Goal: Task Accomplishment & Management: Manage account settings

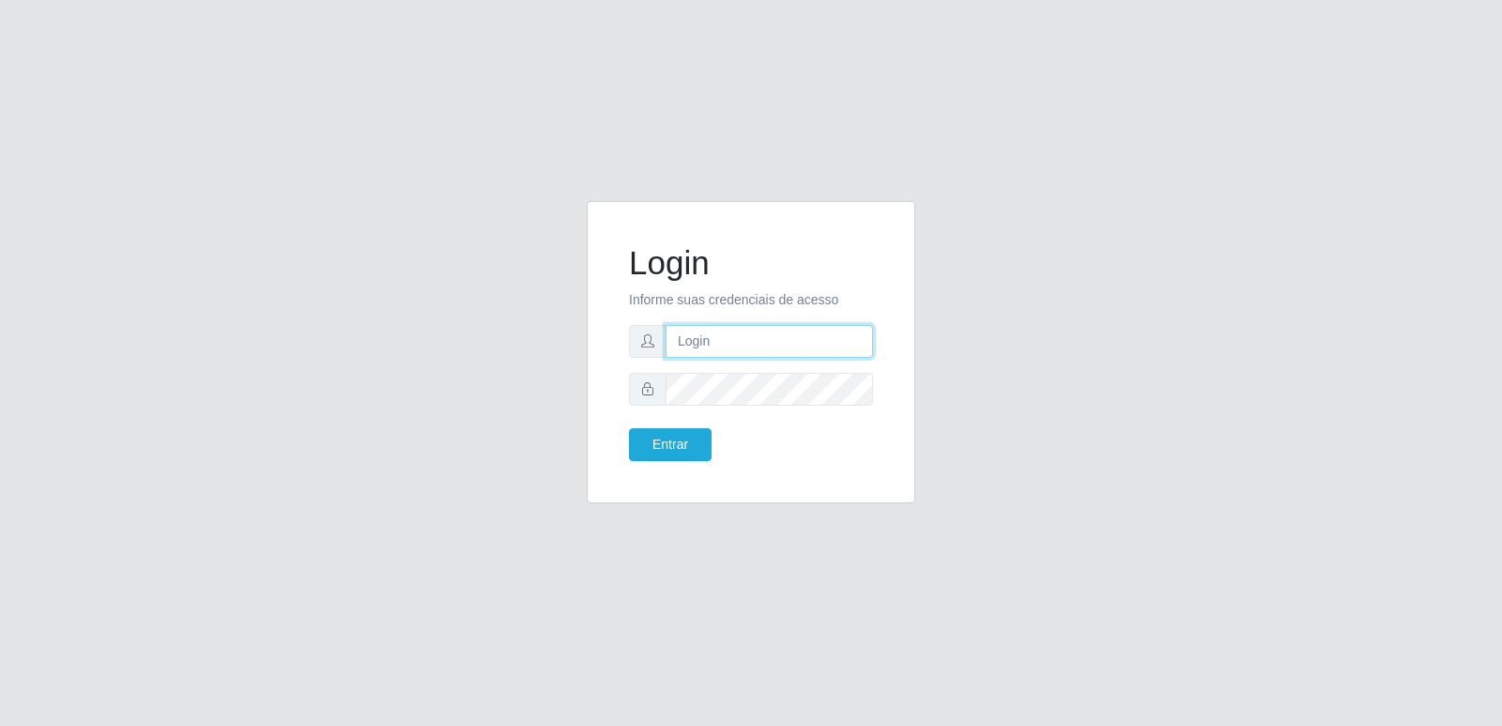
click at [703, 343] on input "text" at bounding box center [769, 341] width 207 height 33
type input "[PERSON_NAME]"
click at [677, 441] on button "Entrar" at bounding box center [670, 444] width 83 height 33
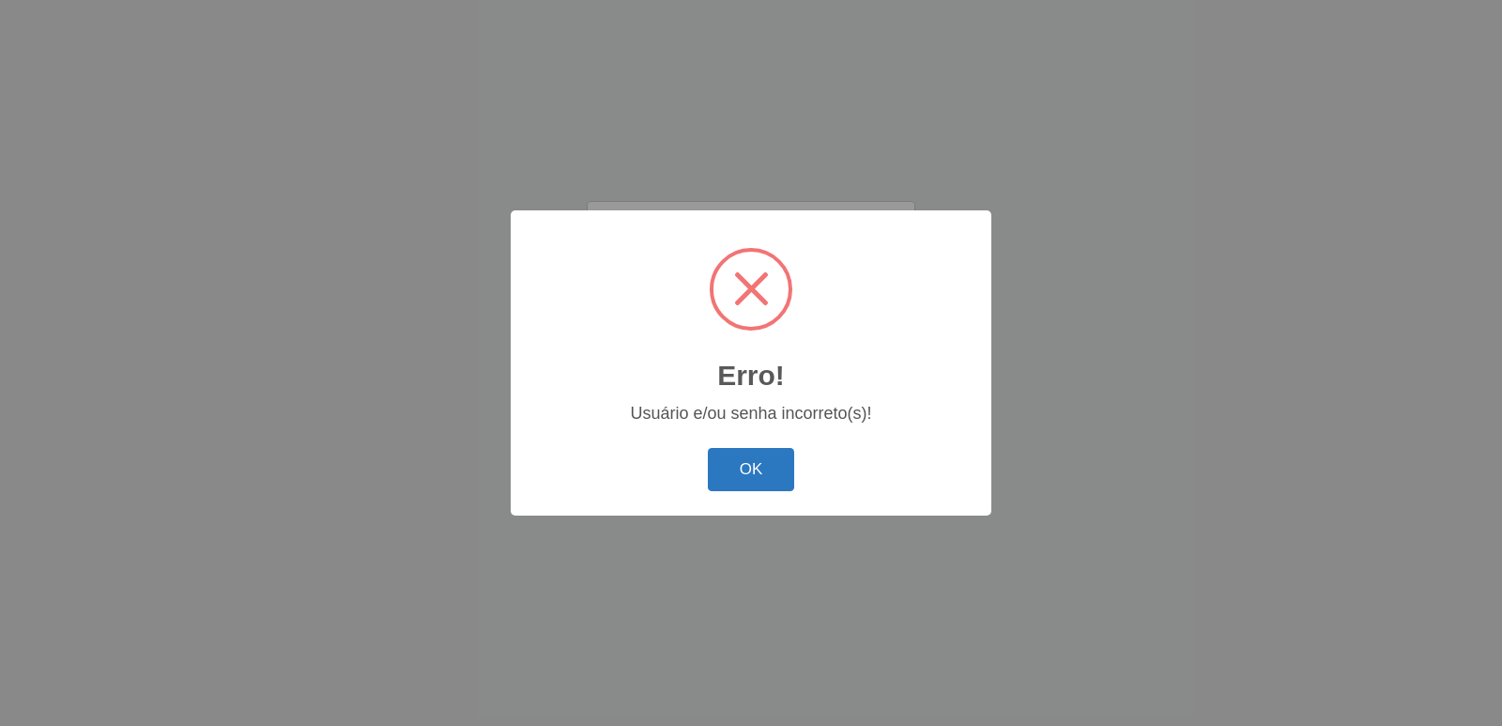
click at [755, 469] on button "OK" at bounding box center [751, 470] width 87 height 44
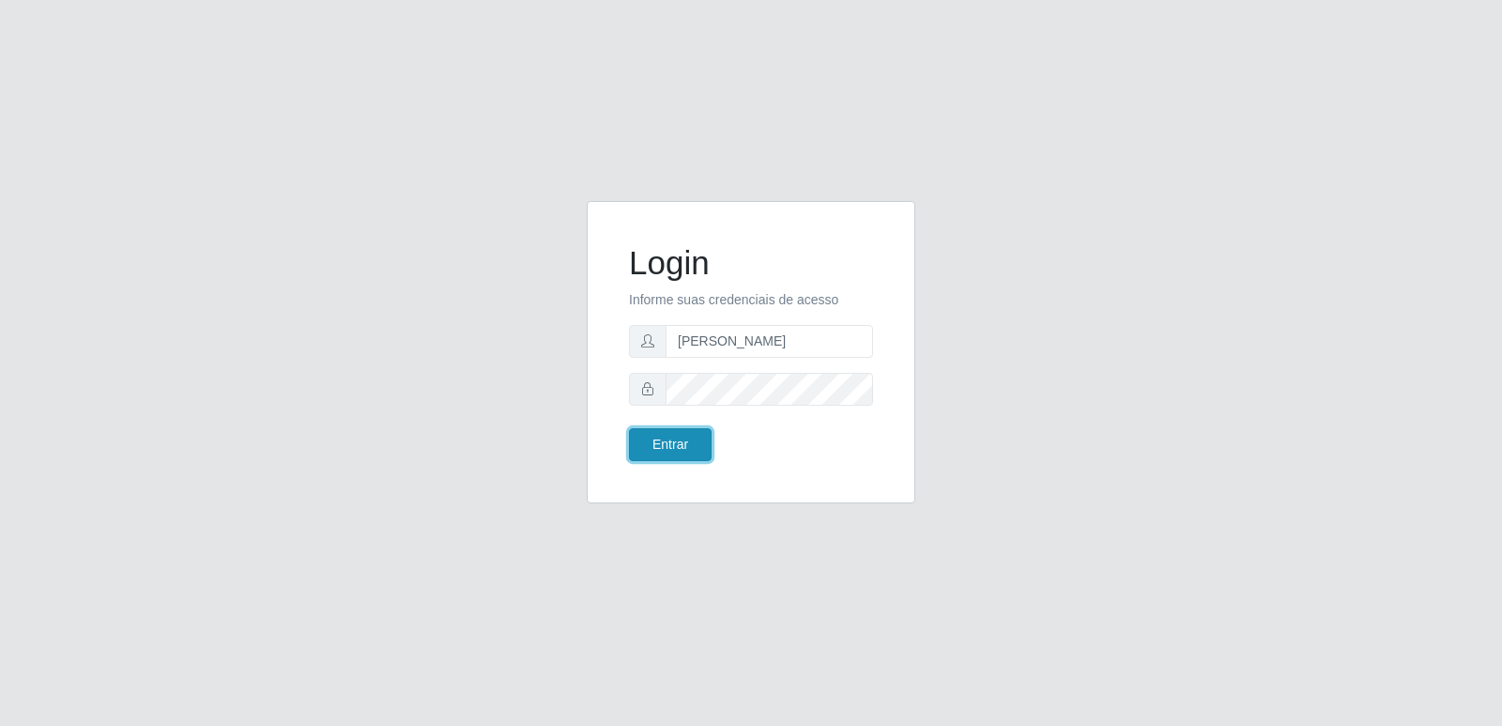
click at [694, 439] on button "Entrar" at bounding box center [670, 444] width 83 height 33
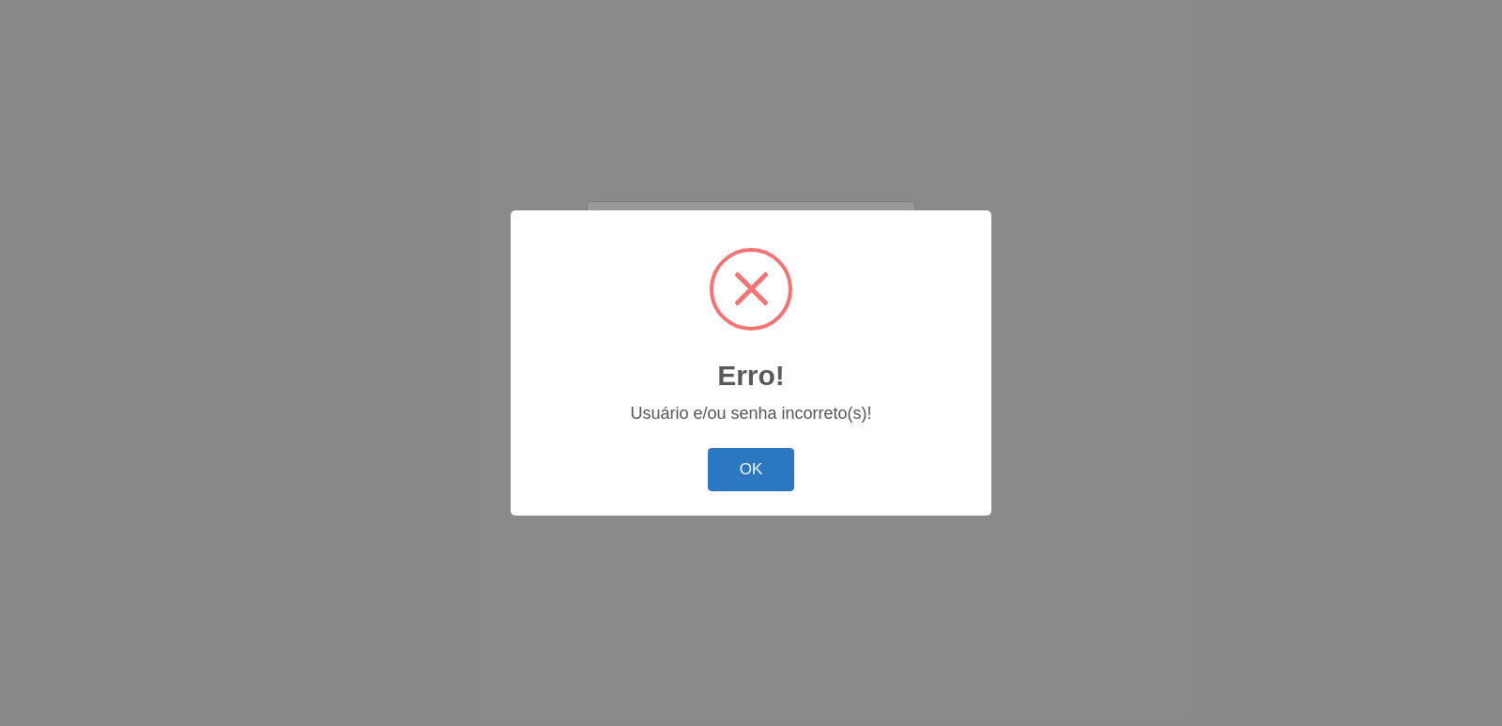
click at [747, 457] on button "OK" at bounding box center [751, 470] width 87 height 44
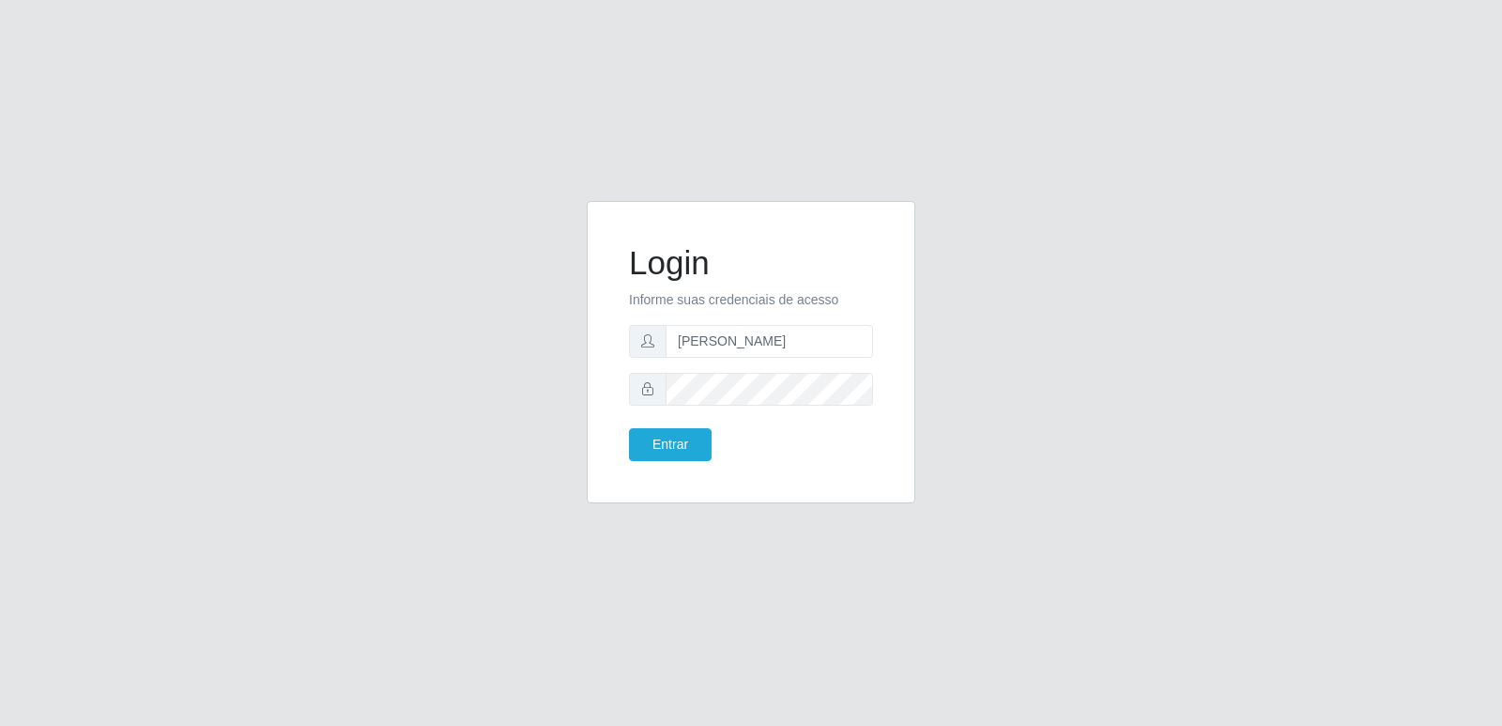
click at [648, 392] on icon at bounding box center [647, 388] width 13 height 13
click at [654, 451] on button "Entrar" at bounding box center [670, 444] width 83 height 33
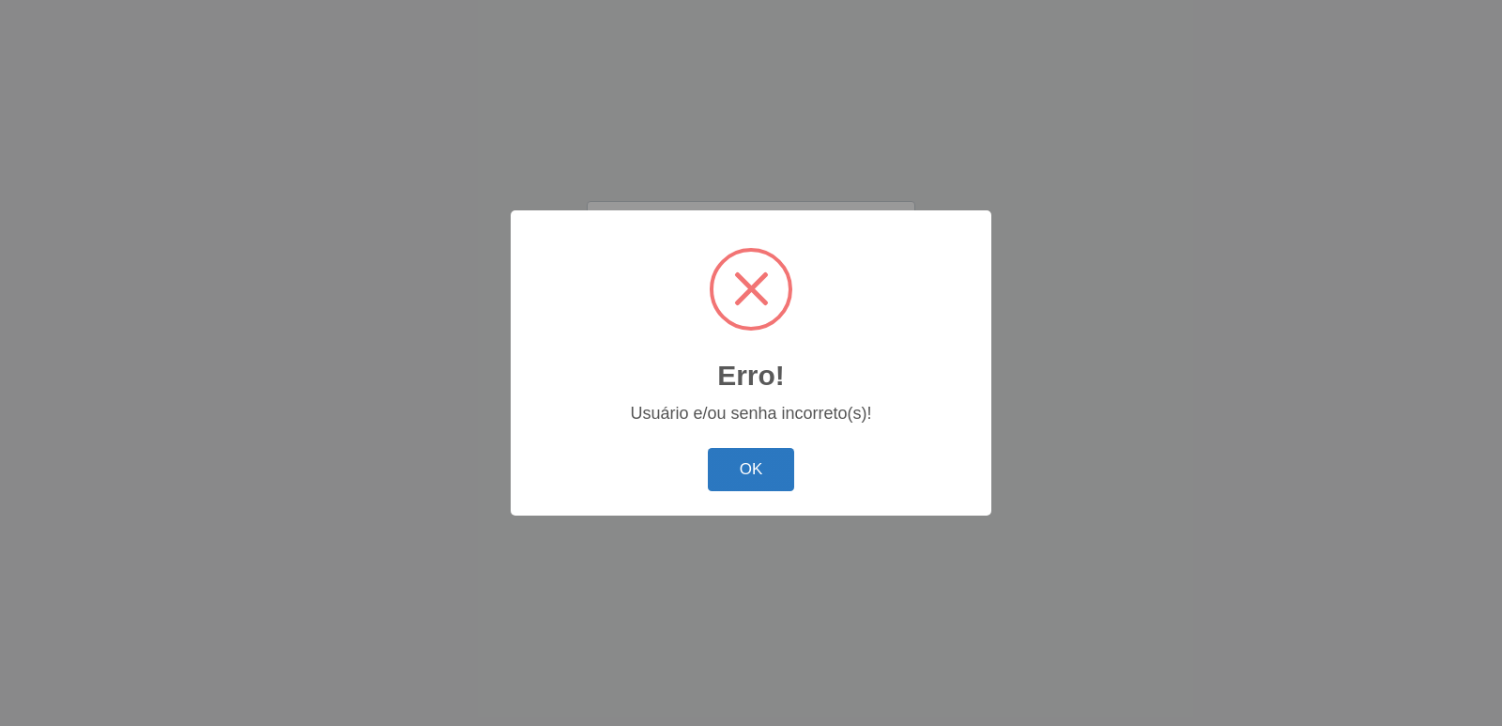
click at [745, 463] on button "OK" at bounding box center [751, 470] width 87 height 44
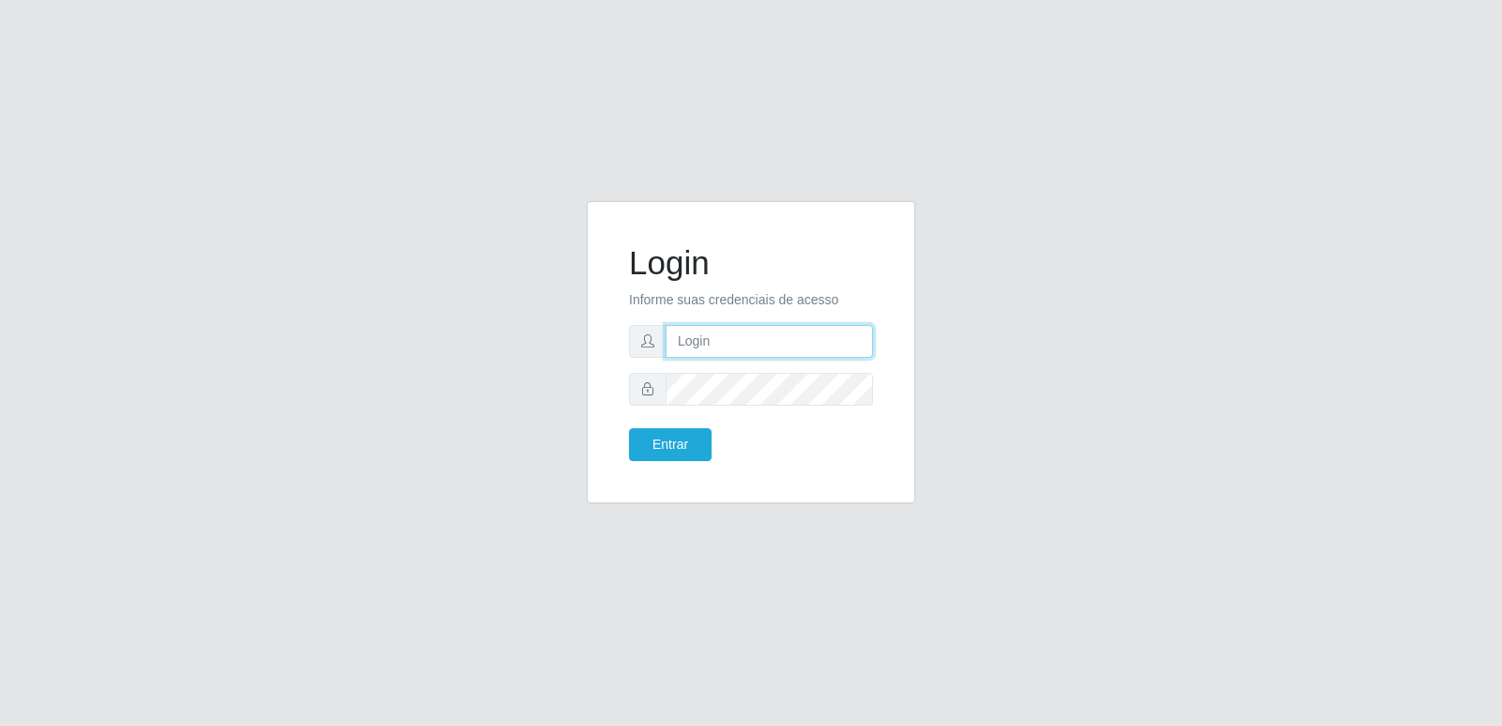
click at [717, 347] on input "text" at bounding box center [769, 341] width 207 height 33
type input "[PERSON_NAME]"
click at [662, 440] on button "Entrar" at bounding box center [670, 444] width 83 height 33
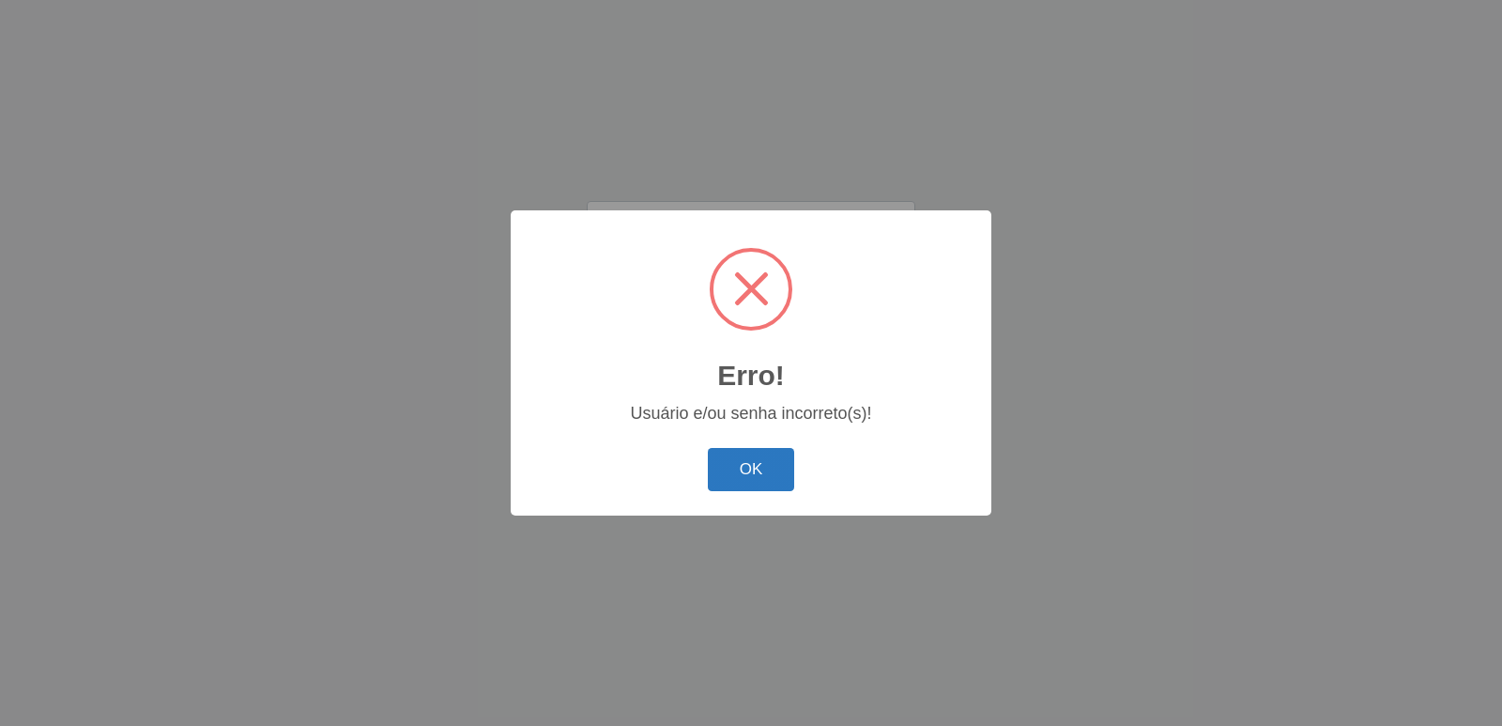
click at [744, 468] on button "OK" at bounding box center [751, 470] width 87 height 44
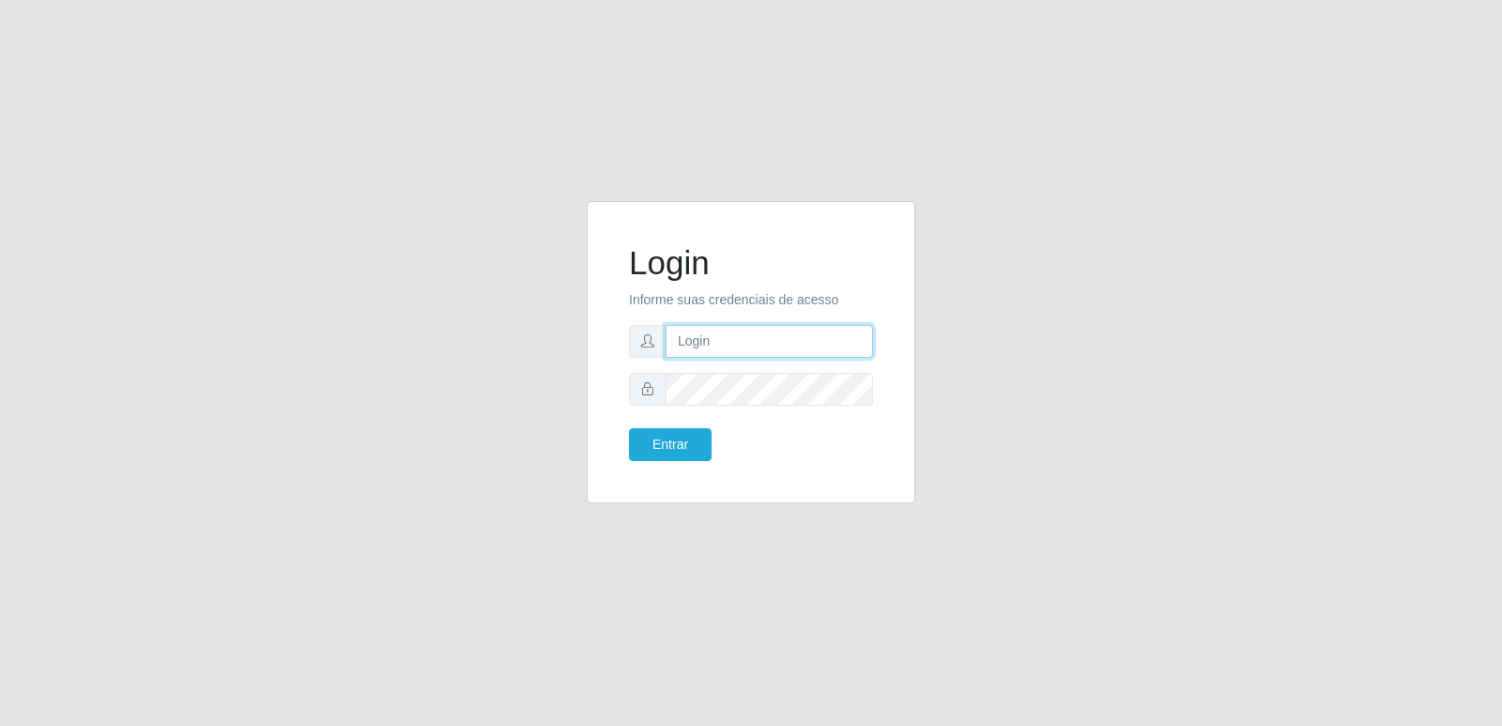
click at [736, 335] on input "text" at bounding box center [769, 341] width 207 height 33
type input "[PERSON_NAME]"
click at [652, 447] on button "Entrar" at bounding box center [670, 444] width 83 height 33
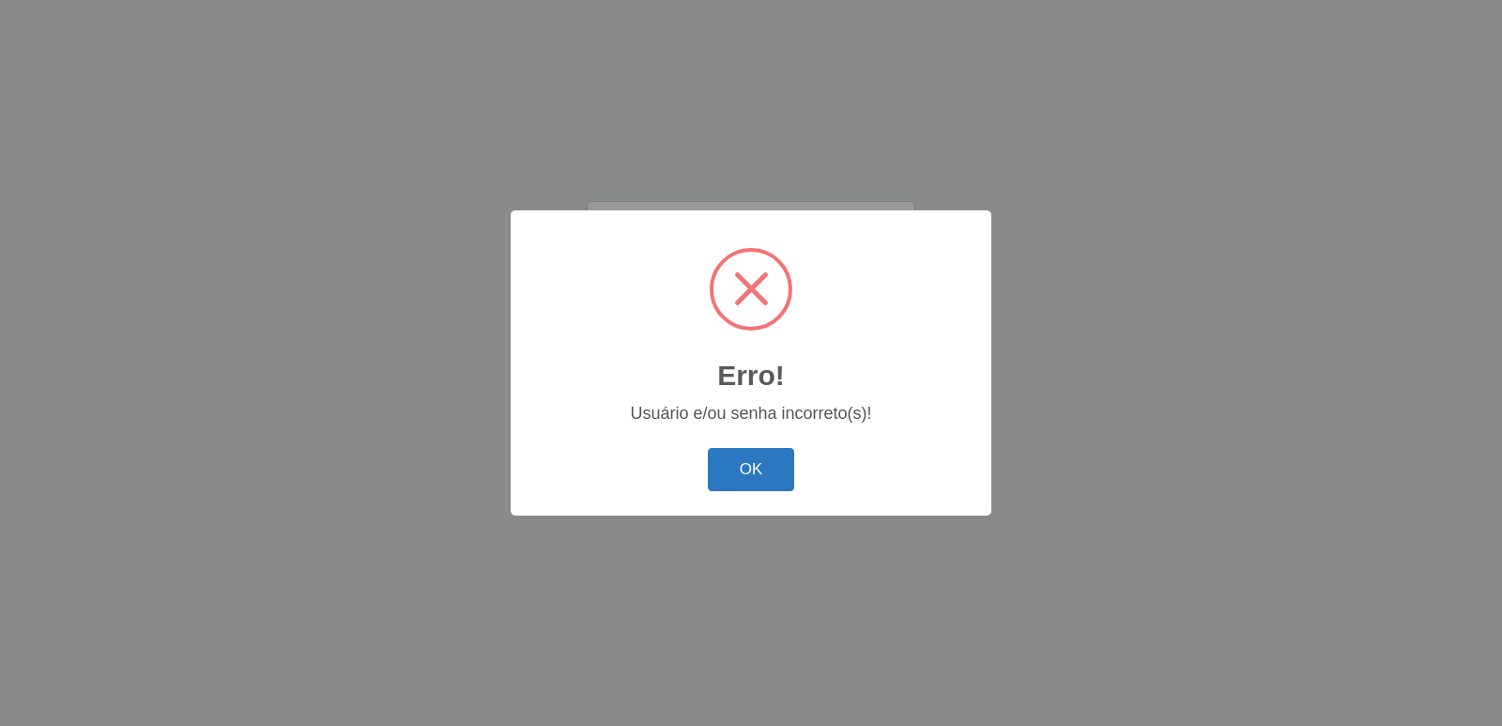
click at [724, 455] on button "OK" at bounding box center [751, 470] width 87 height 44
